Goal: Information Seeking & Learning: Learn about a topic

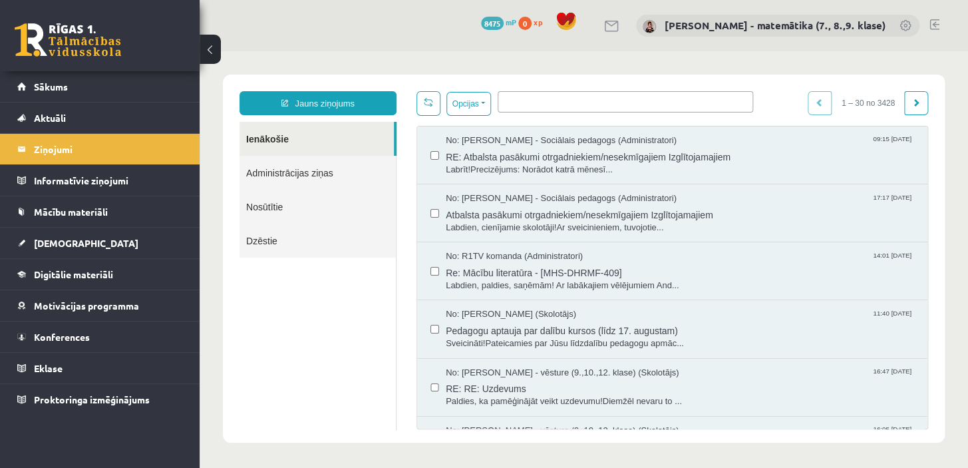
click at [63, 153] on legend "Ziņojumi 0" at bounding box center [108, 149] width 149 height 31
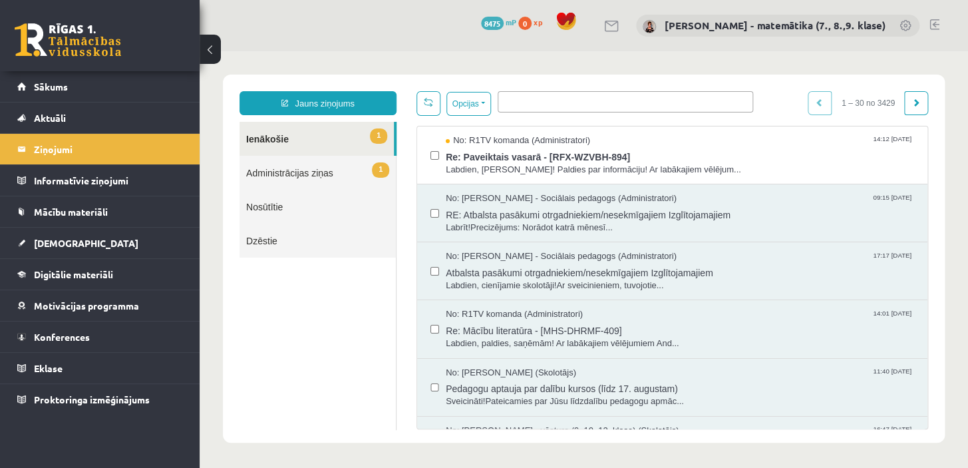
click at [492, 158] on span "Re: Paveiktais vasarā - [RFX-WZVBH-894]" at bounding box center [680, 155] width 468 height 17
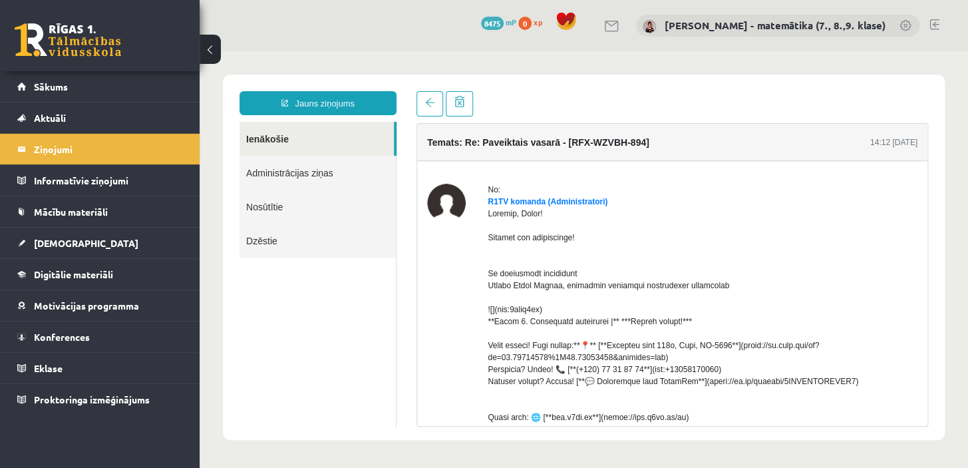
click at [967, 398] on body "**********" at bounding box center [584, 257] width 768 height 412
click at [881, 146] on div "14:12 08/09/2025" at bounding box center [893, 142] width 47 height 12
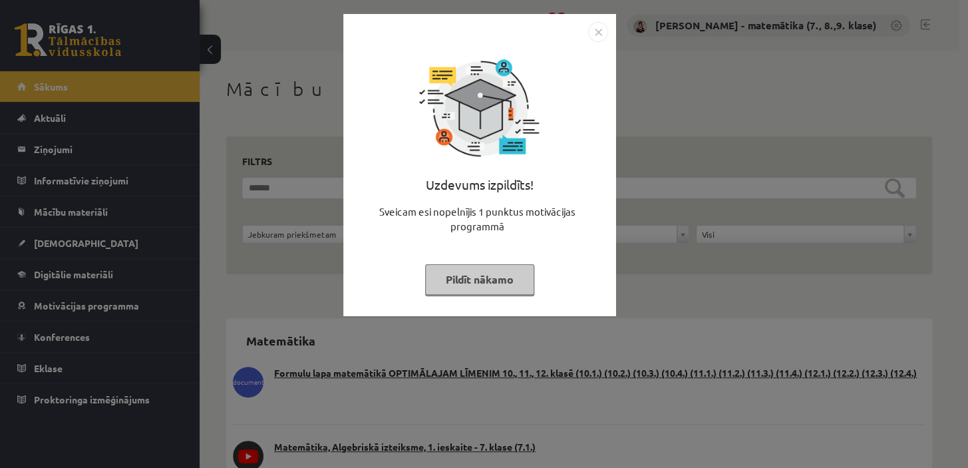
click at [472, 280] on button "Pildīt nākamo" at bounding box center [479, 279] width 109 height 31
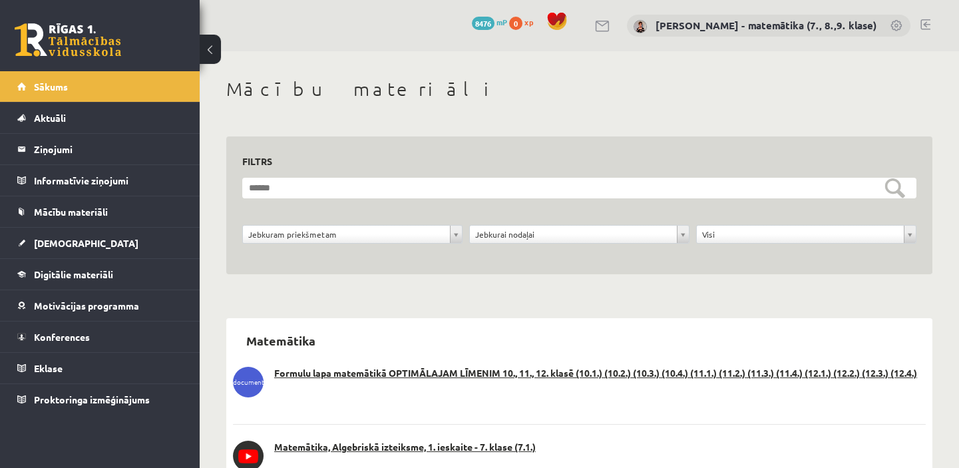
click at [90, 214] on span "Mācību materiāli" at bounding box center [71, 212] width 74 height 12
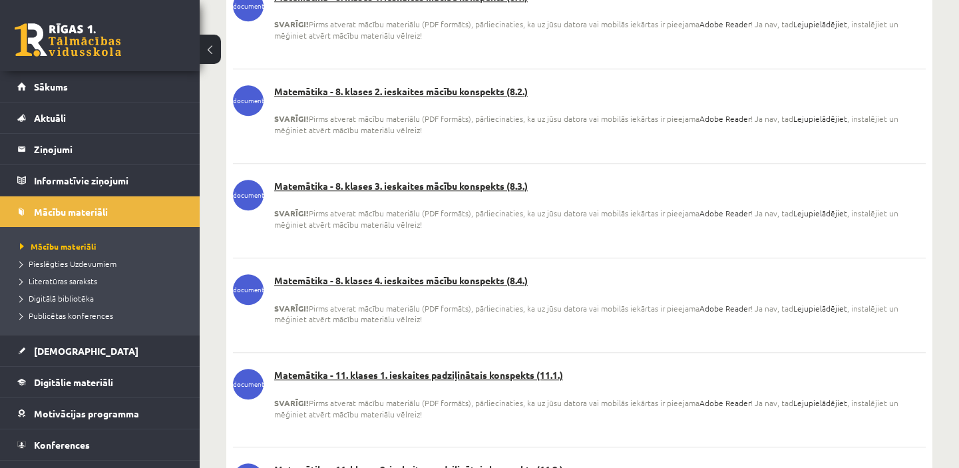
scroll to position [2842, 0]
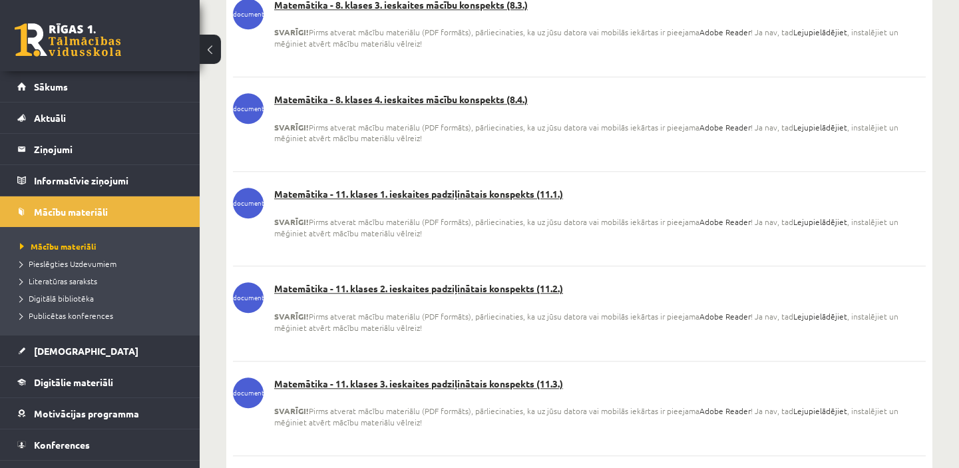
click at [517, 295] on link "Matemātika - 11. klases 2. ieskaites padziļinātais konspekts (11.2.)" at bounding box center [579, 288] width 693 height 13
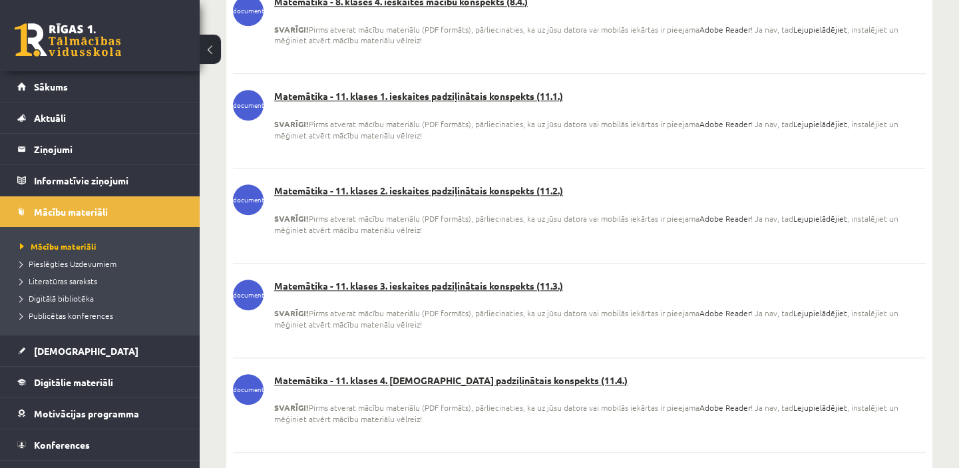
scroll to position [2963, 0]
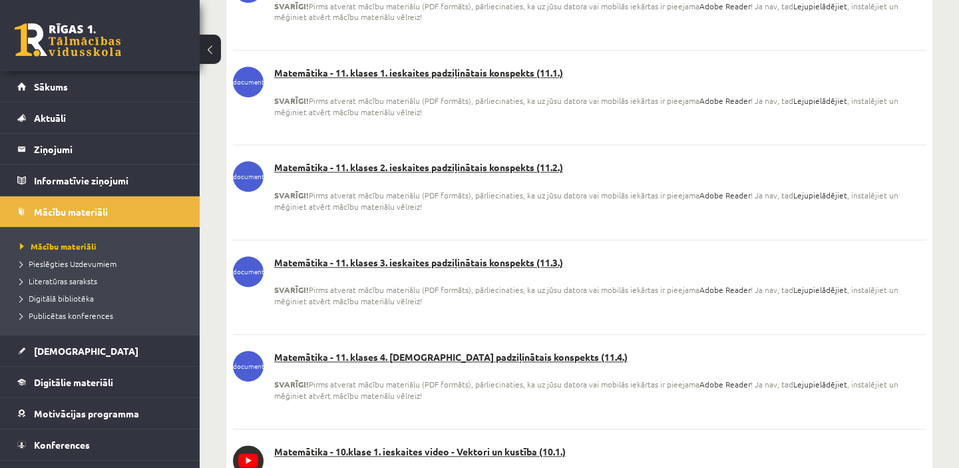
click at [514, 364] on link "Matemātika - 11. klases 4. [DEMOGRAPHIC_DATA] padziļinātais konspekts (11.4.)" at bounding box center [579, 357] width 693 height 13
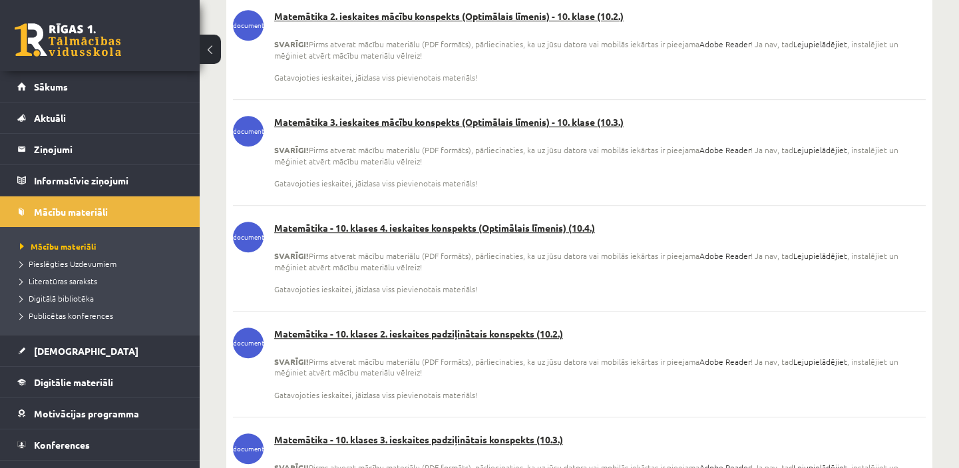
scroll to position [33506, 0]
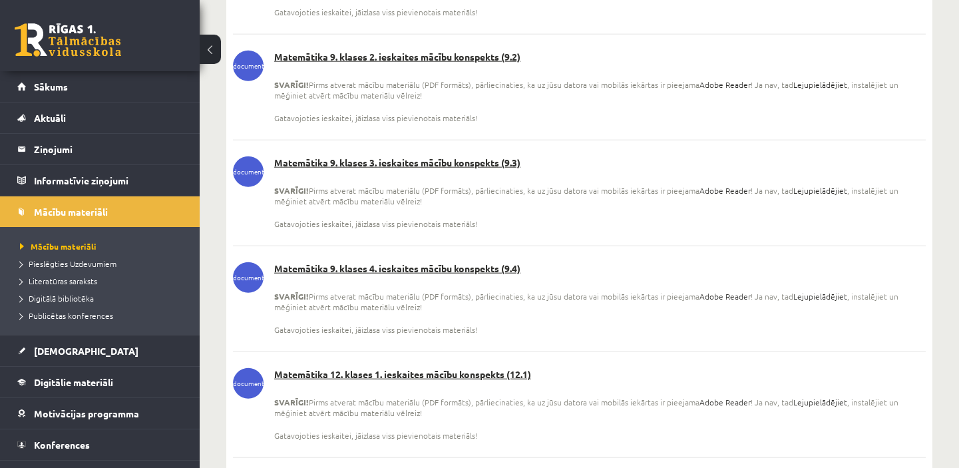
scroll to position [7076, 0]
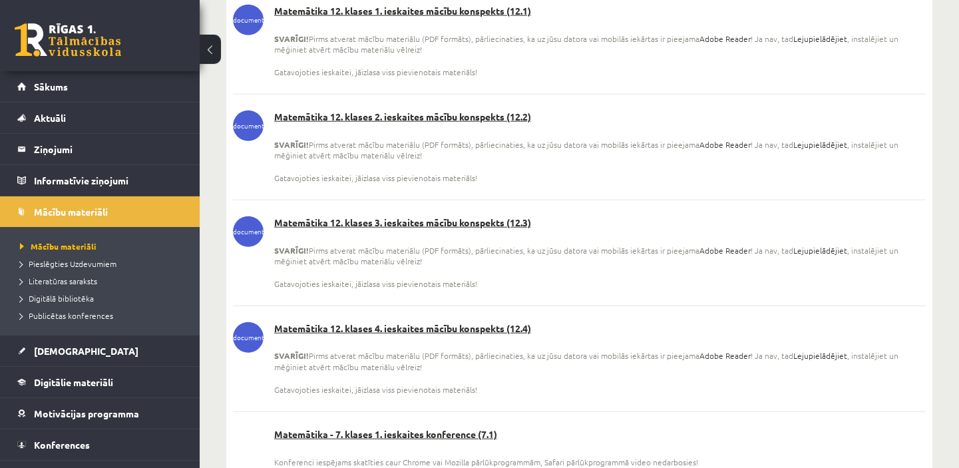
click at [476, 124] on link "Matemātika 12. klases 2. ieskaites mācību konspekts (12.2)" at bounding box center [579, 116] width 693 height 13
click at [472, 230] on link "Matemātika 12. klases 3. ieskaites mācību konspekts (12.3)" at bounding box center [579, 222] width 693 height 13
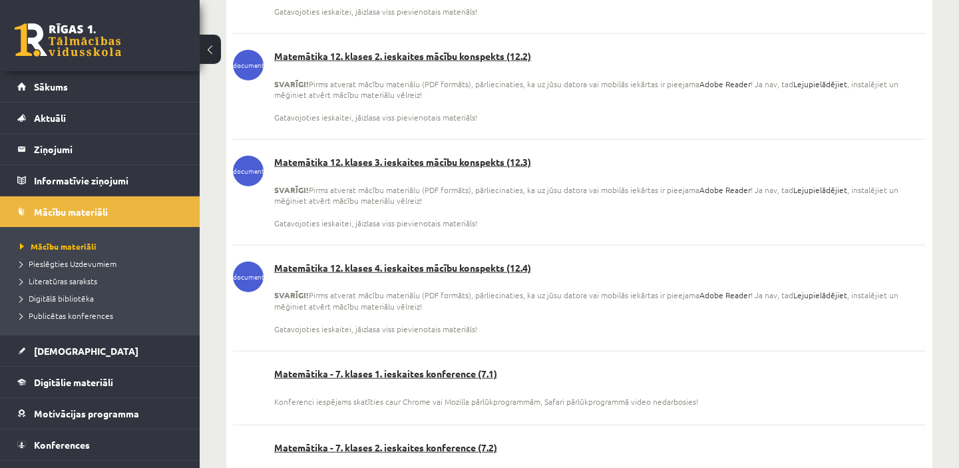
click at [446, 275] on link "Matemātika 12. klases 4. ieskaites mācību konspekts (12.4)" at bounding box center [579, 267] width 693 height 13
